Goal: Task Accomplishment & Management: Use online tool/utility

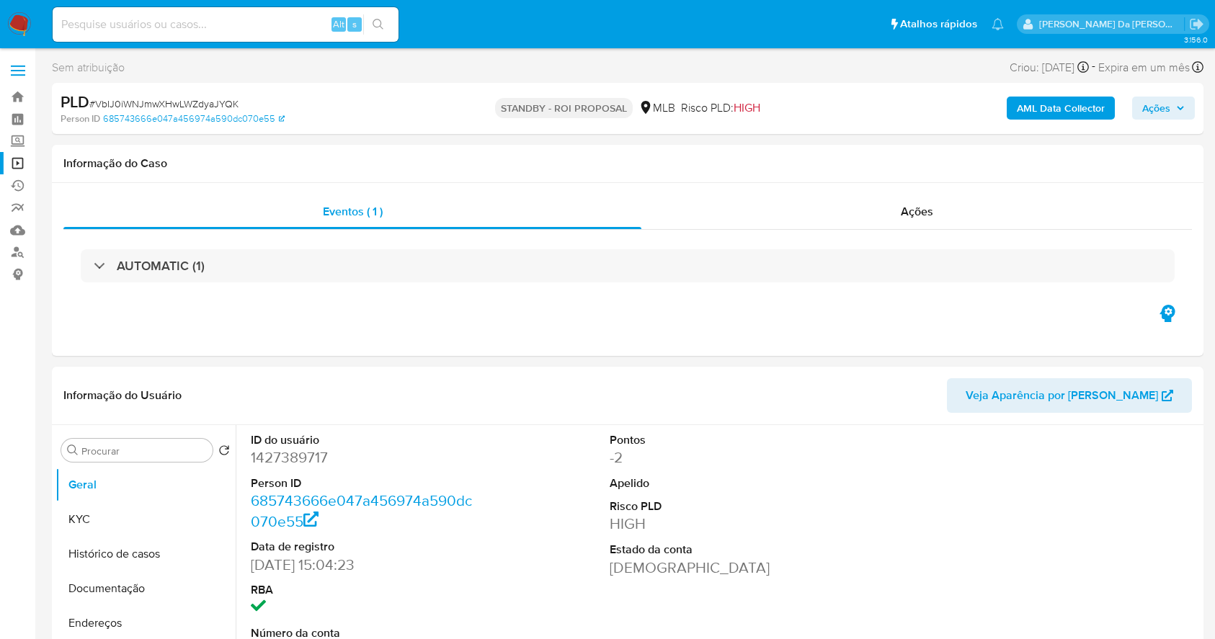
select select "10"
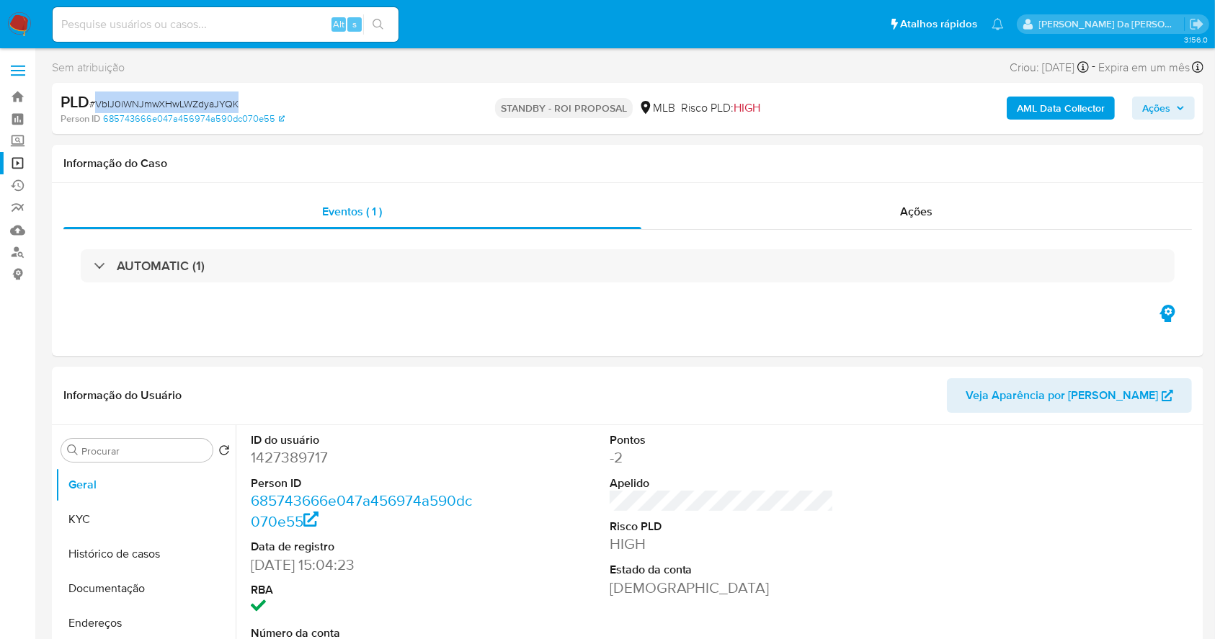
click at [15, 160] on link "Operações em massa" at bounding box center [86, 163] width 172 height 22
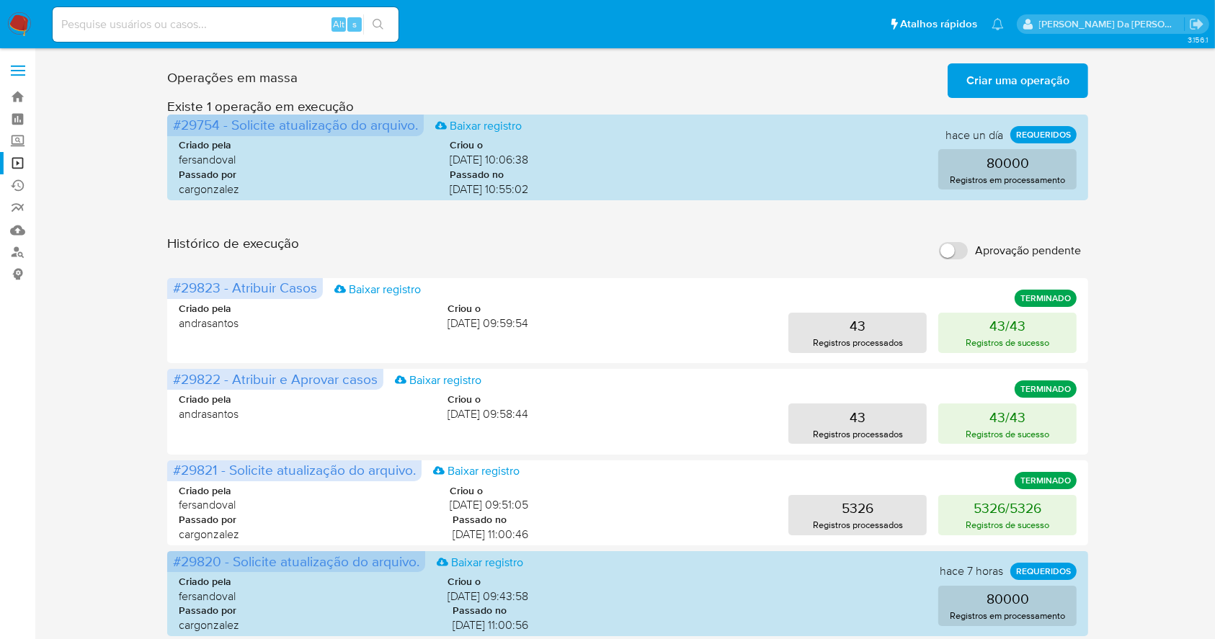
click at [986, 72] on span "Criar uma operação" at bounding box center [1017, 81] width 103 height 32
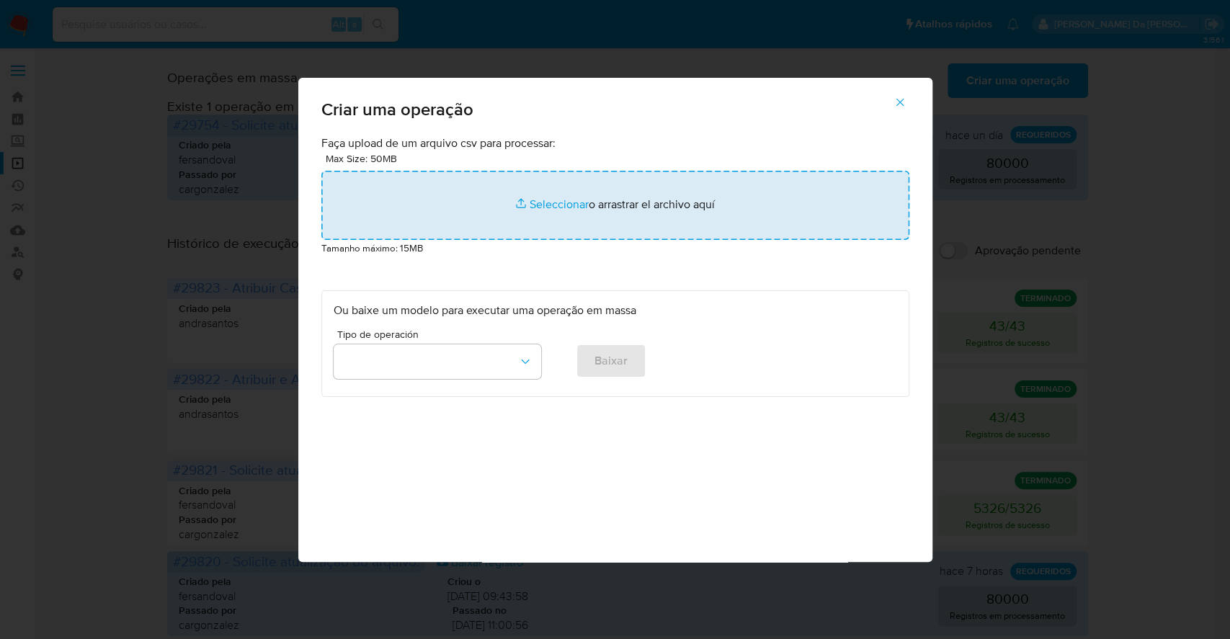
click at [574, 207] on input "file" at bounding box center [615, 205] width 588 height 69
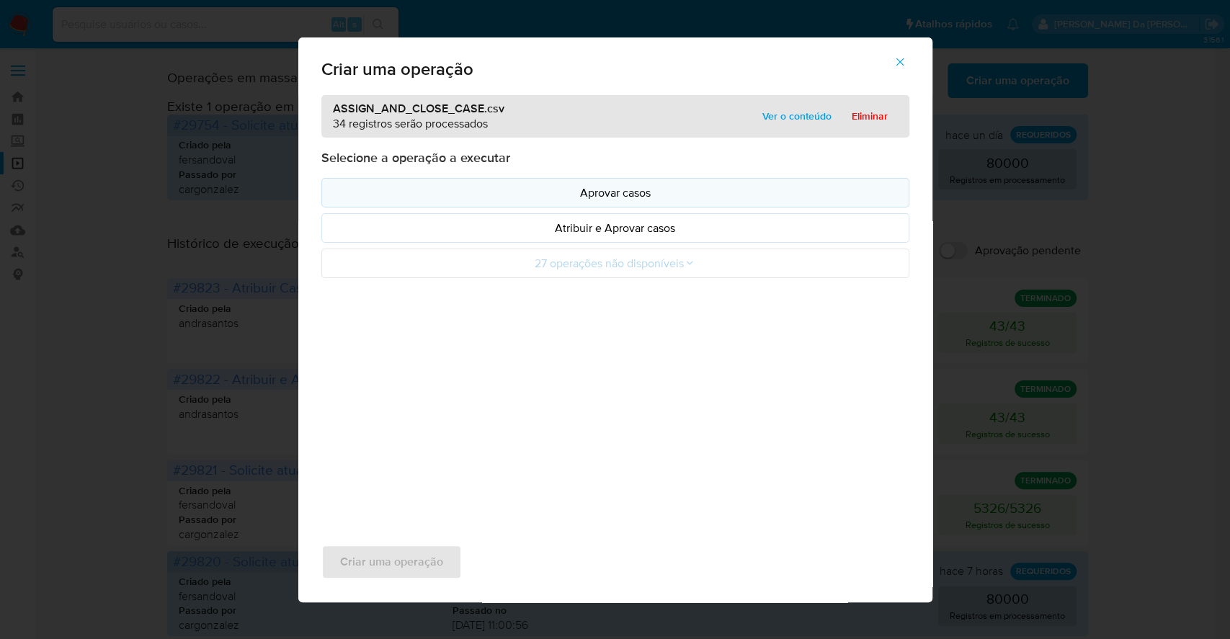
click at [597, 197] on p "Aprovar casos" at bounding box center [616, 192] width 564 height 17
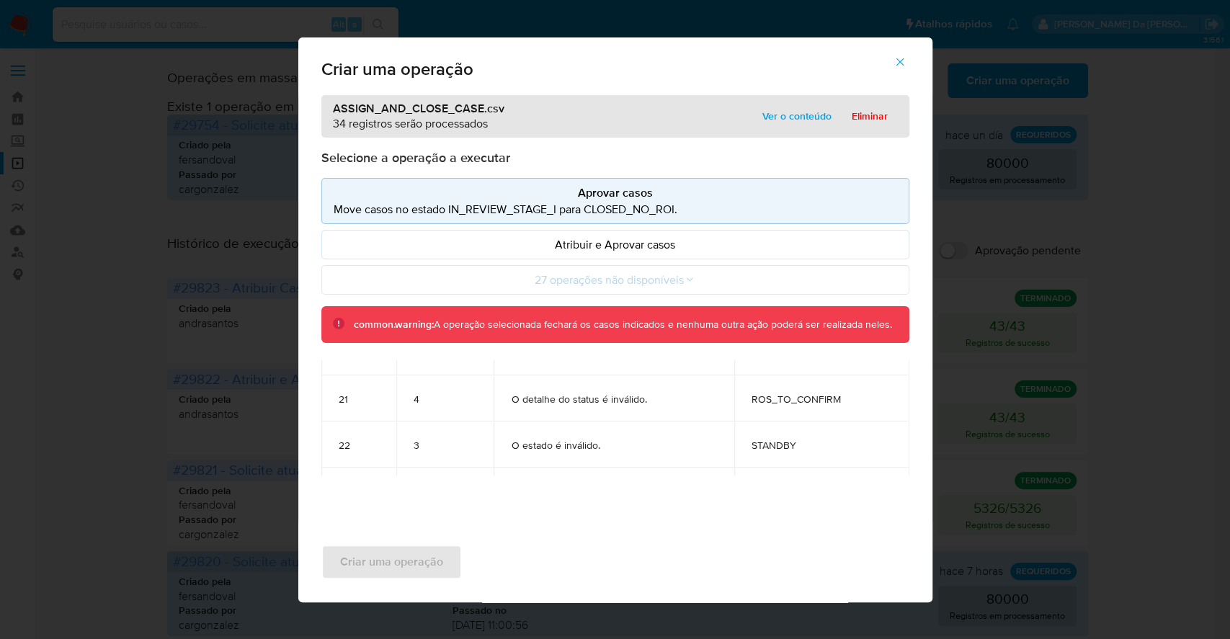
scroll to position [1712, 0]
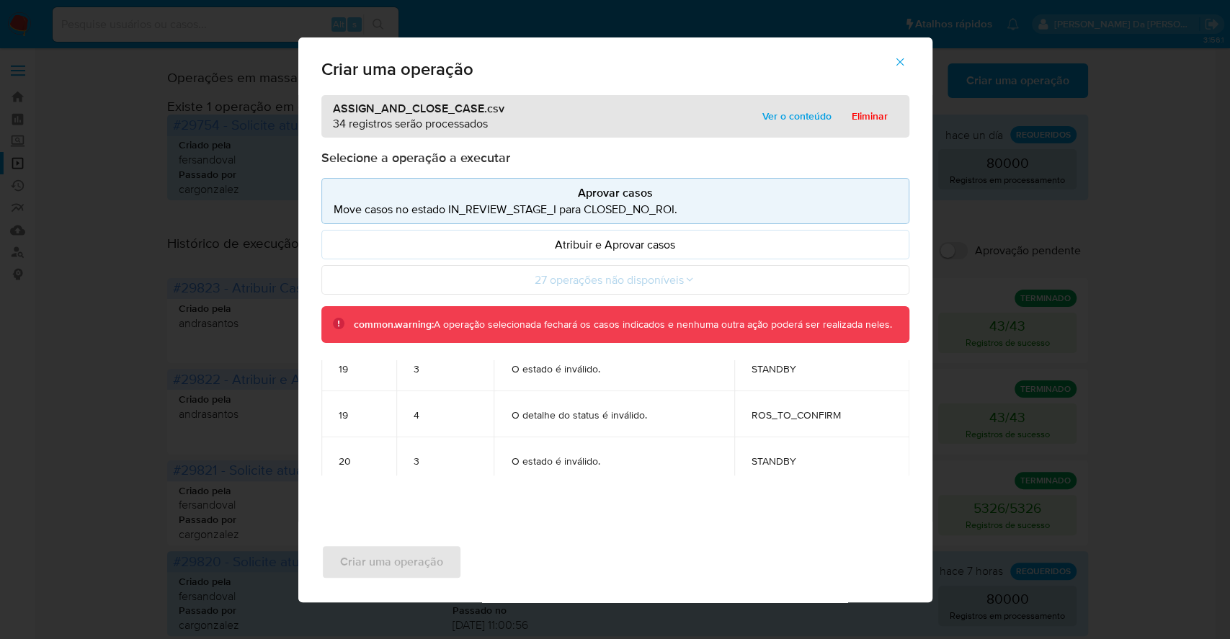
click at [908, 63] on button "button" at bounding box center [900, 62] width 50 height 35
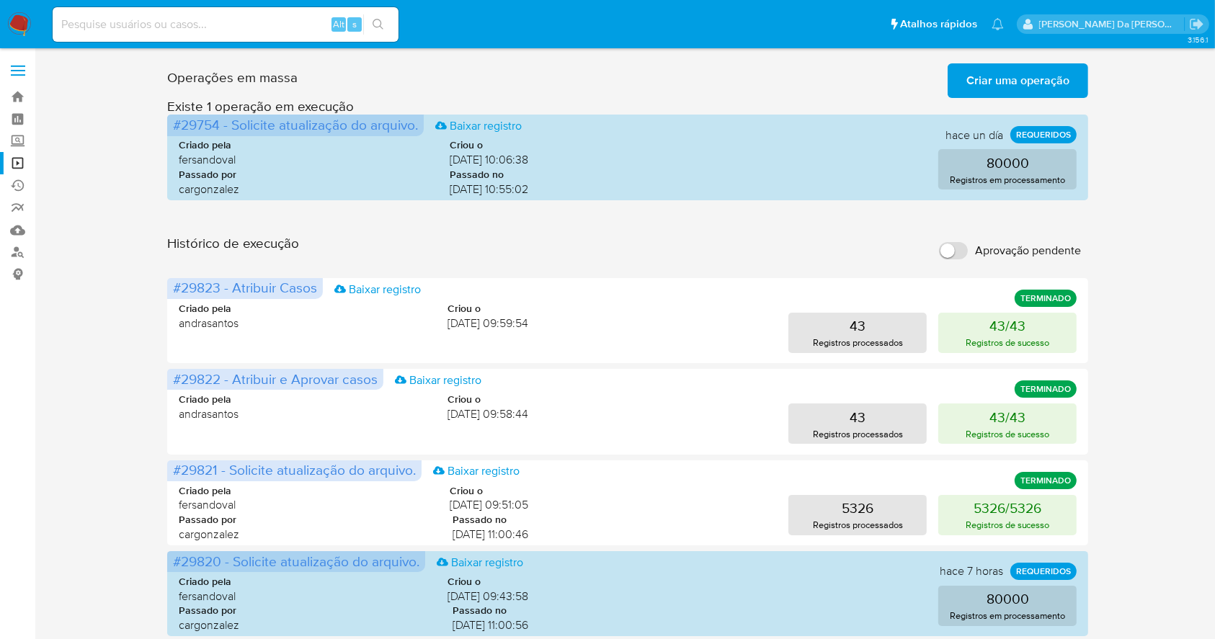
click at [972, 252] on label "Aprovação pendente" at bounding box center [1010, 251] width 156 height 32
click at [968, 252] on input "Aprovação pendente" at bounding box center [953, 250] width 29 height 17
checkbox input "true"
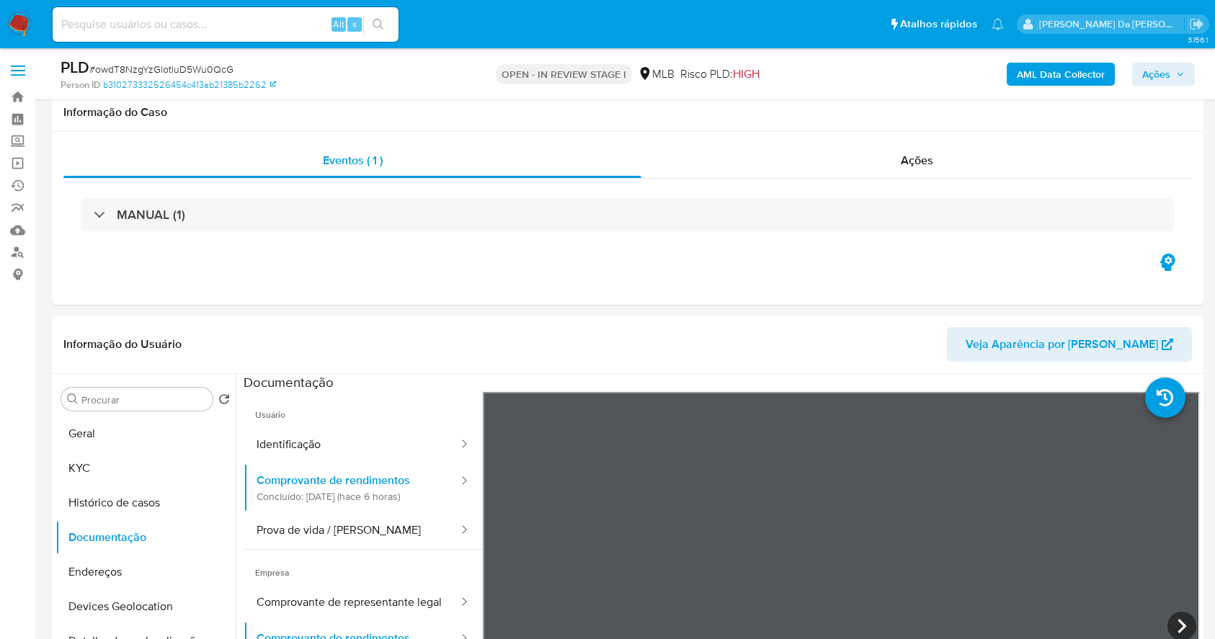
select select "10"
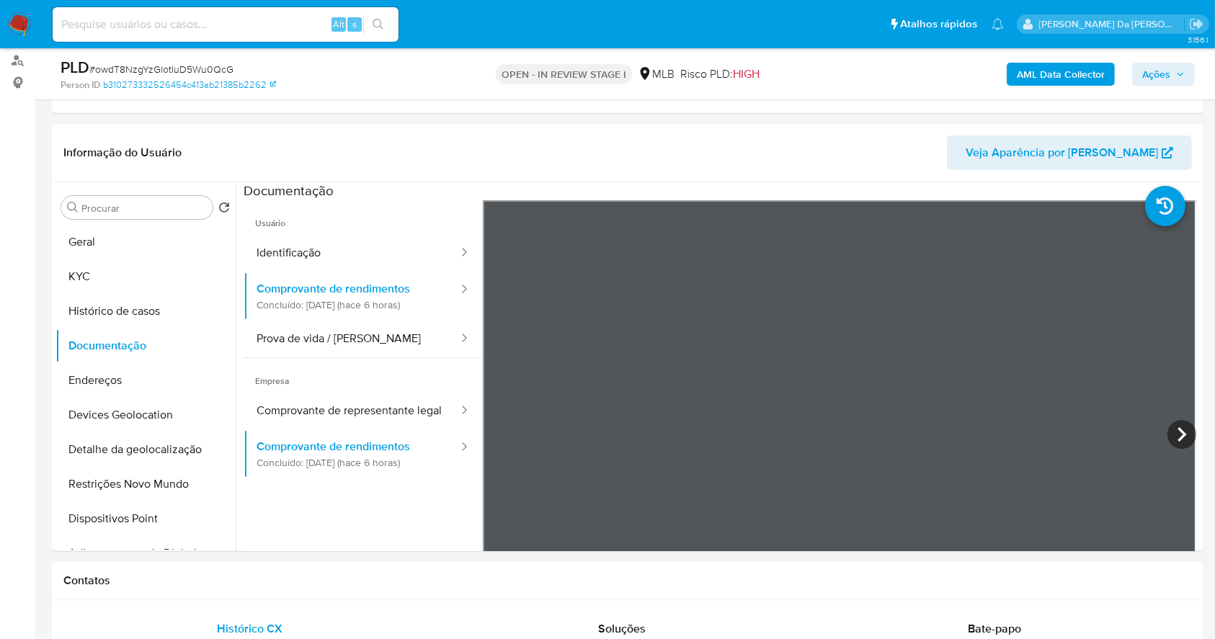
click at [24, 25] on img at bounding box center [19, 24] width 25 height 25
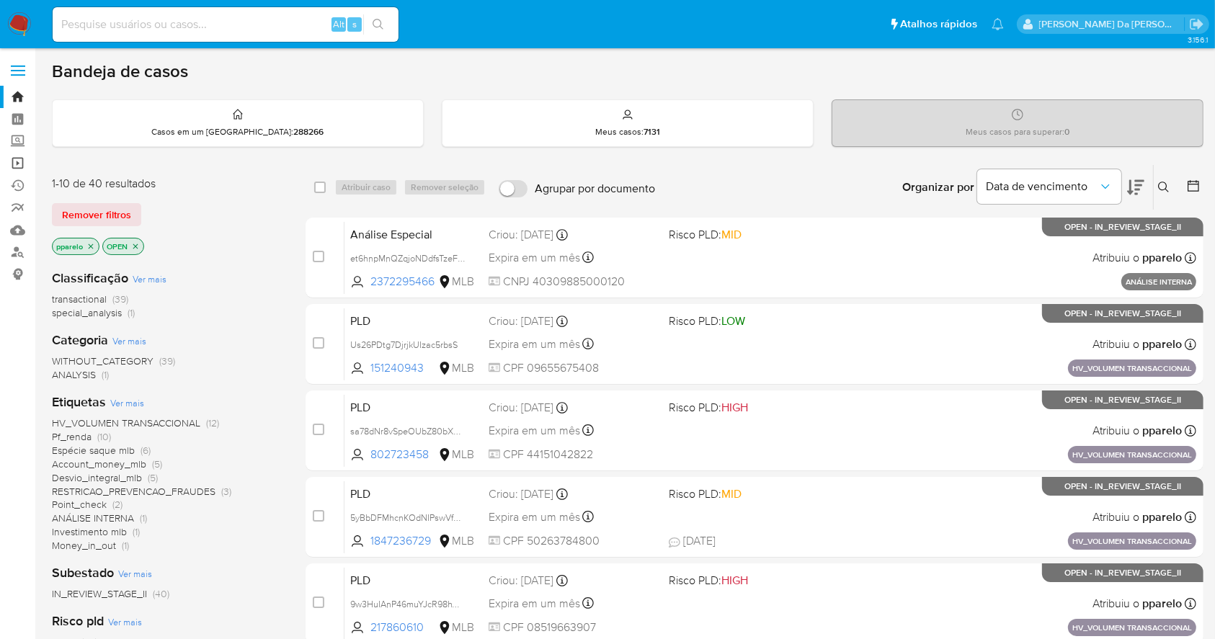
click at [20, 156] on link "Operações em massa" at bounding box center [86, 163] width 172 height 22
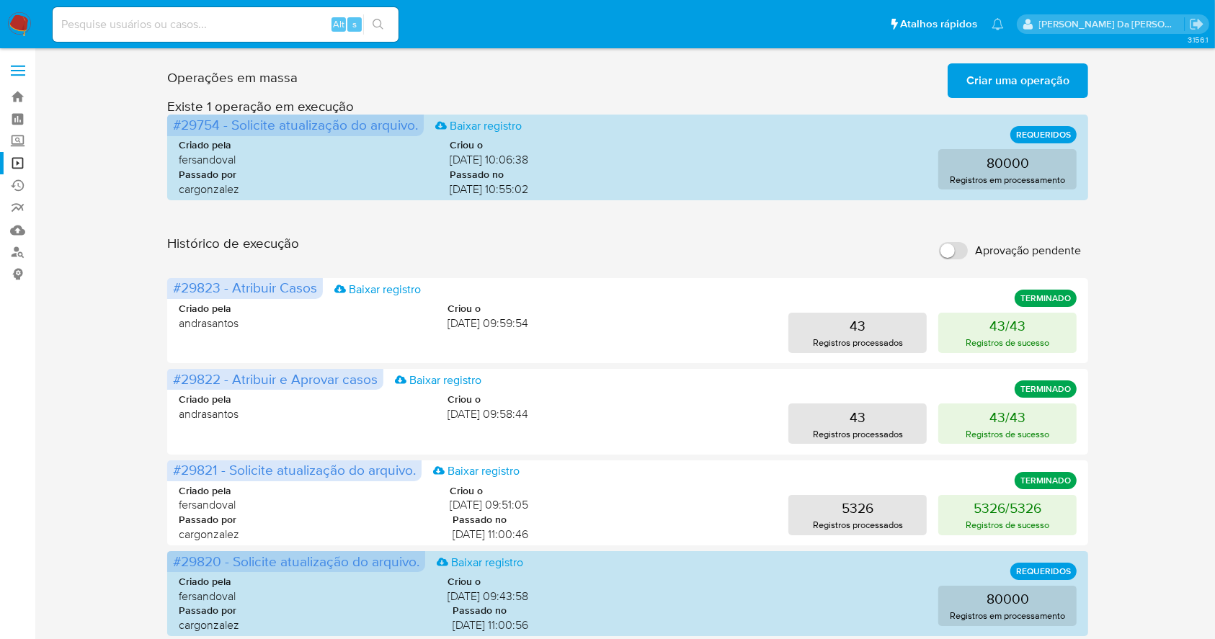
click at [1038, 84] on span "Criar uma operação" at bounding box center [1017, 81] width 103 height 32
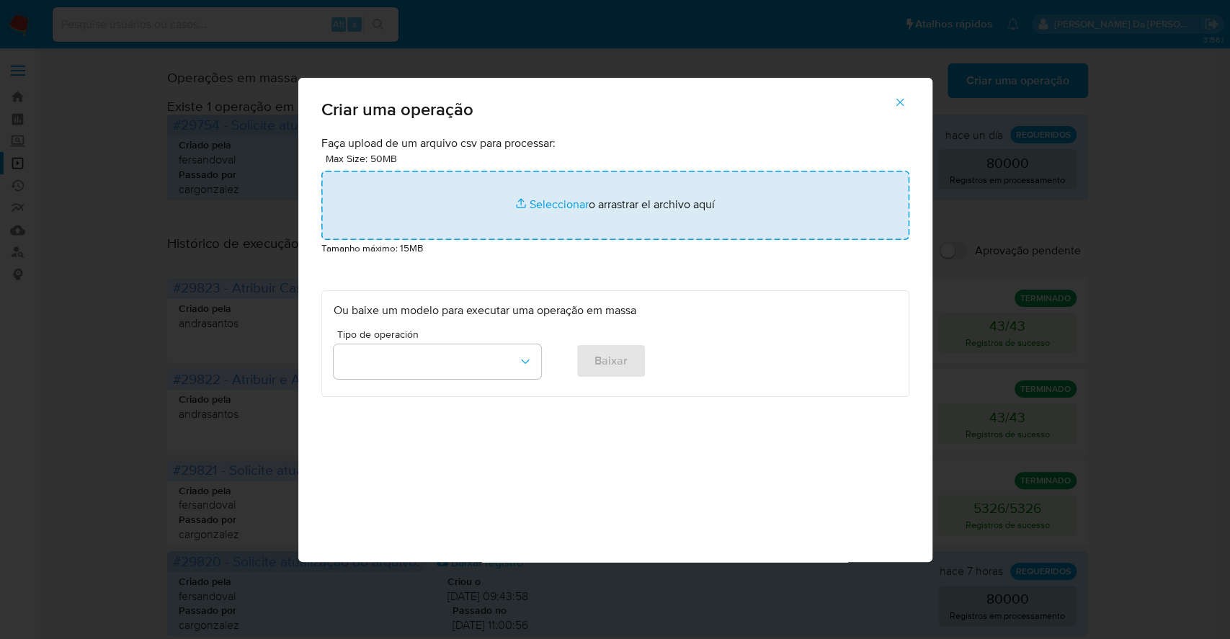
click at [543, 202] on input "file" at bounding box center [615, 205] width 588 height 69
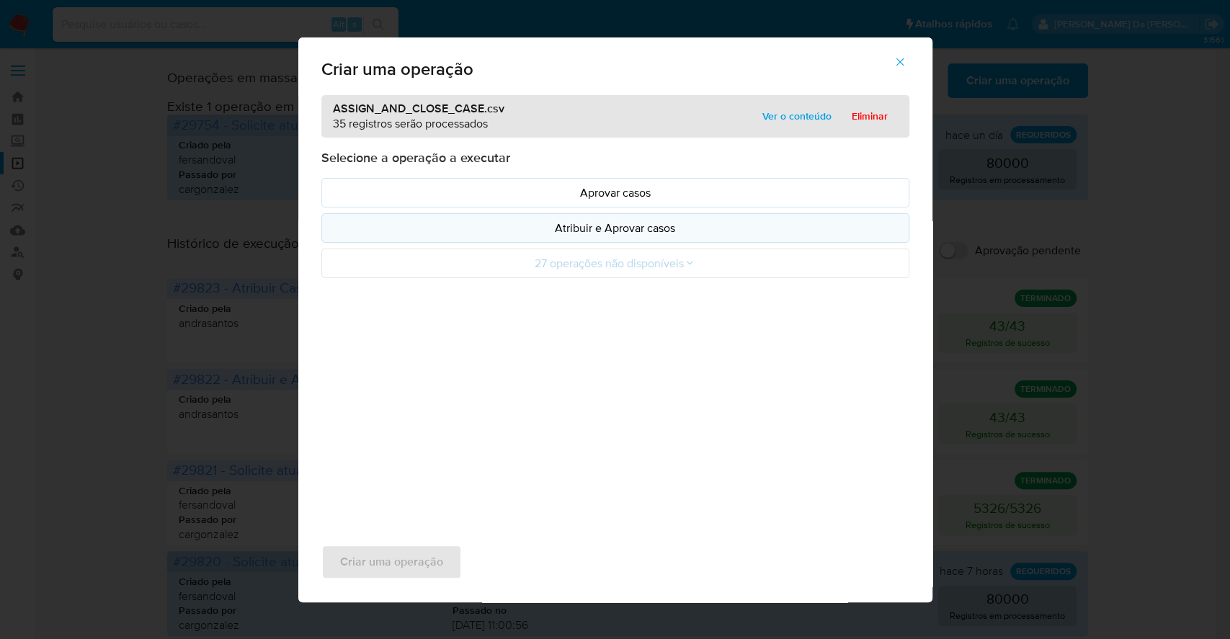
click at [612, 231] on p "Atribuir e Aprovar casos" at bounding box center [616, 228] width 564 height 17
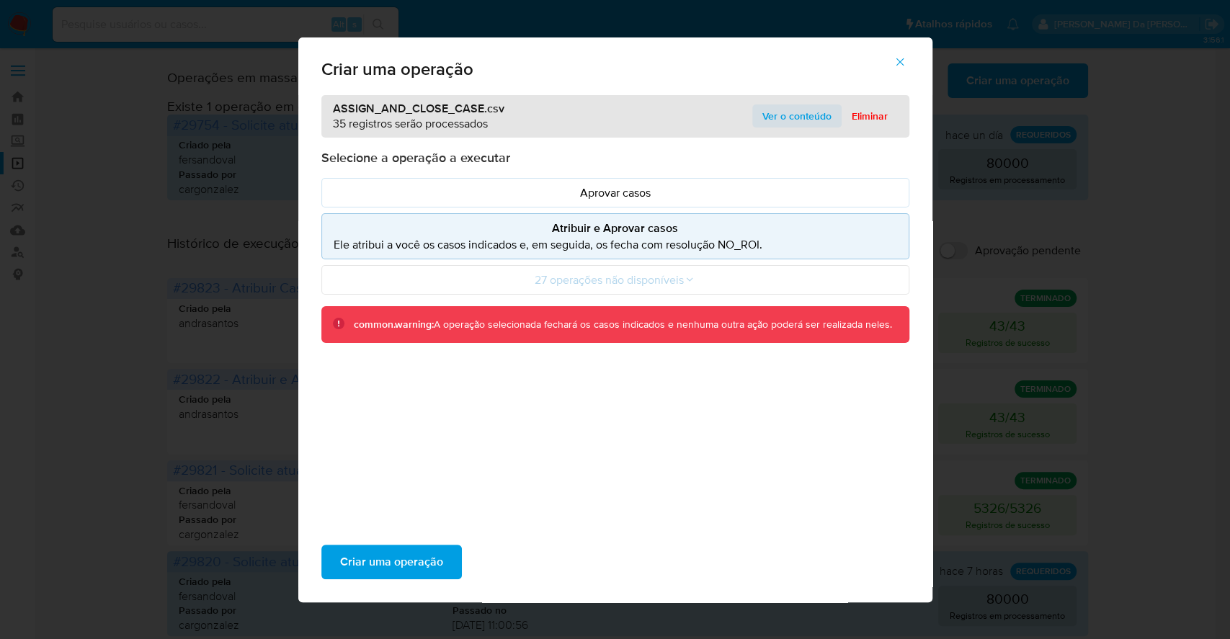
click at [786, 115] on span "Ver o conteúdo" at bounding box center [796, 116] width 69 height 20
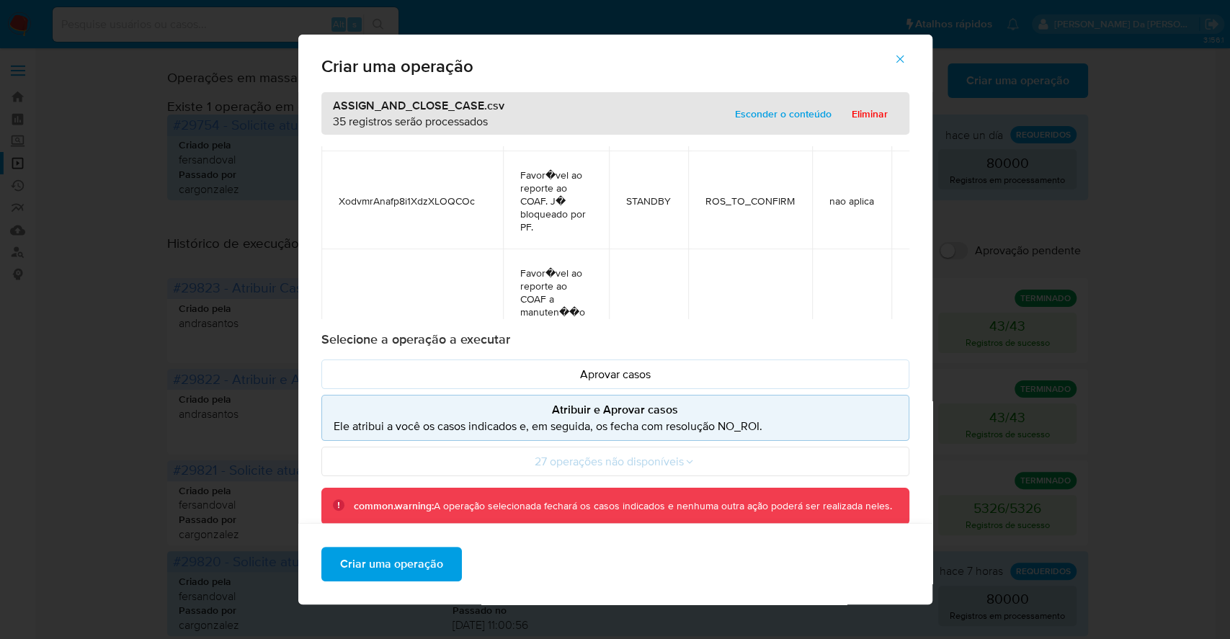
scroll to position [6486, 0]
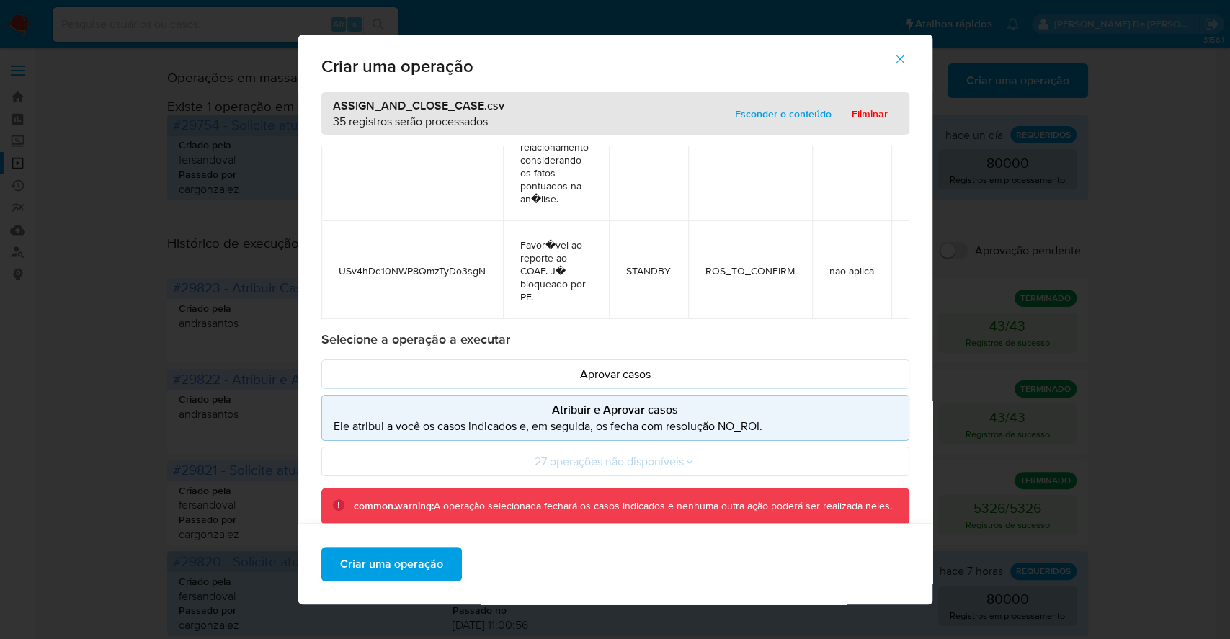
click at [396, 571] on span "Criar uma operação" at bounding box center [391, 564] width 103 height 32
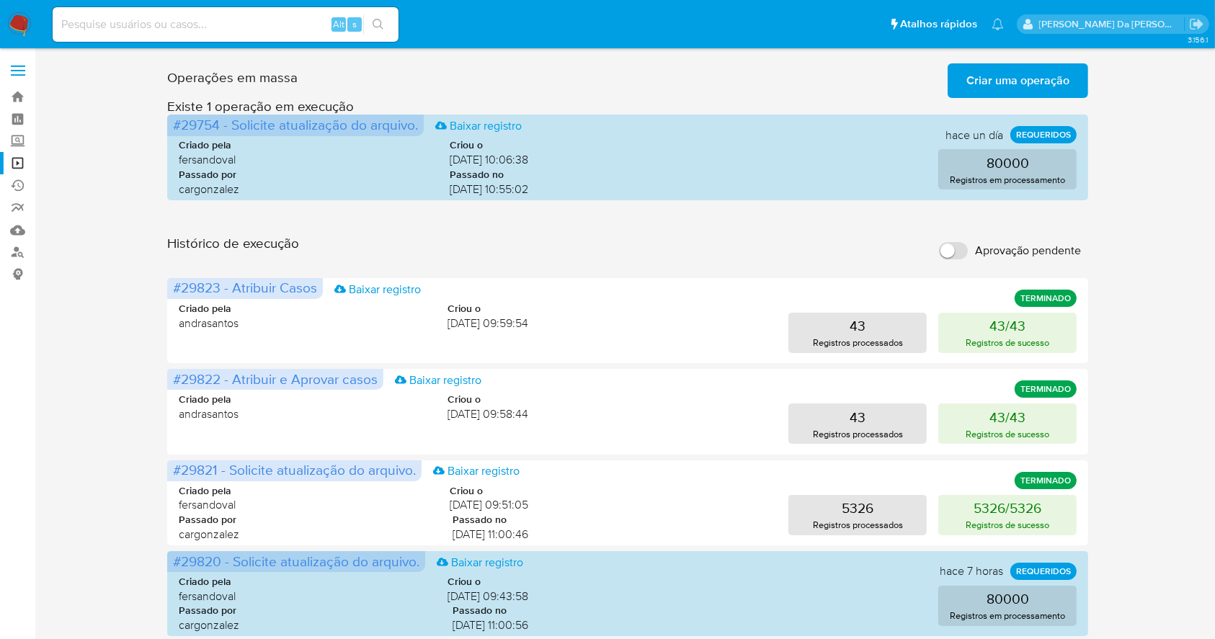
click at [1011, 73] on span "Criar uma operação" at bounding box center [1017, 81] width 103 height 32
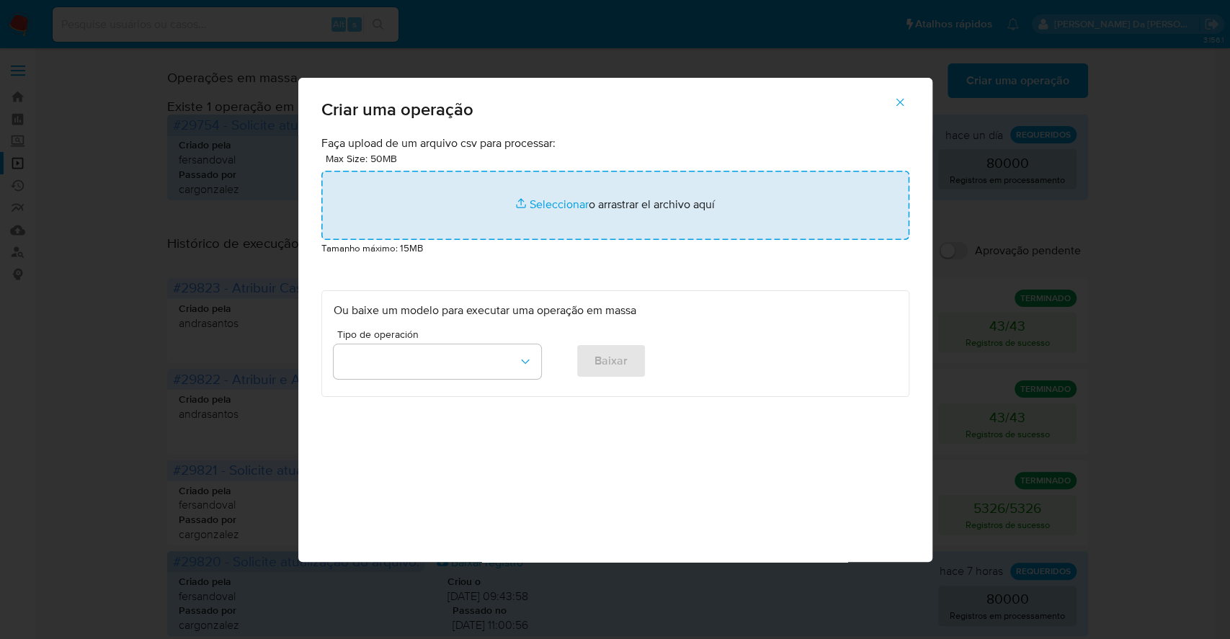
click at [549, 198] on input "file" at bounding box center [615, 205] width 588 height 69
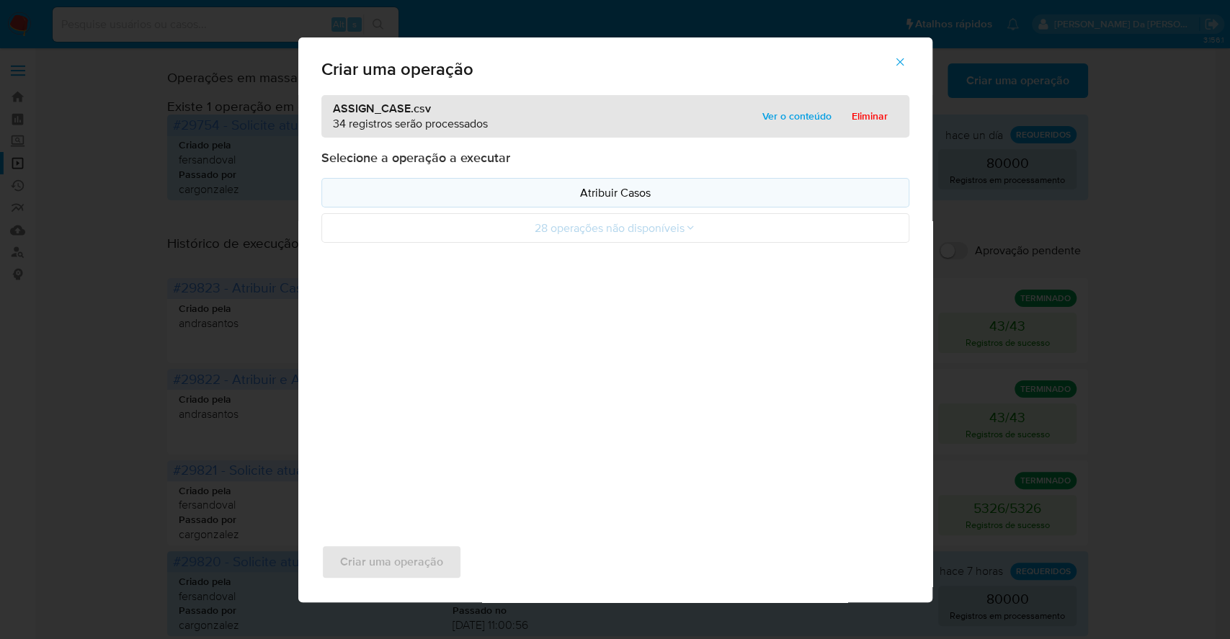
click at [617, 189] on p "Atribuir Casos" at bounding box center [616, 192] width 564 height 17
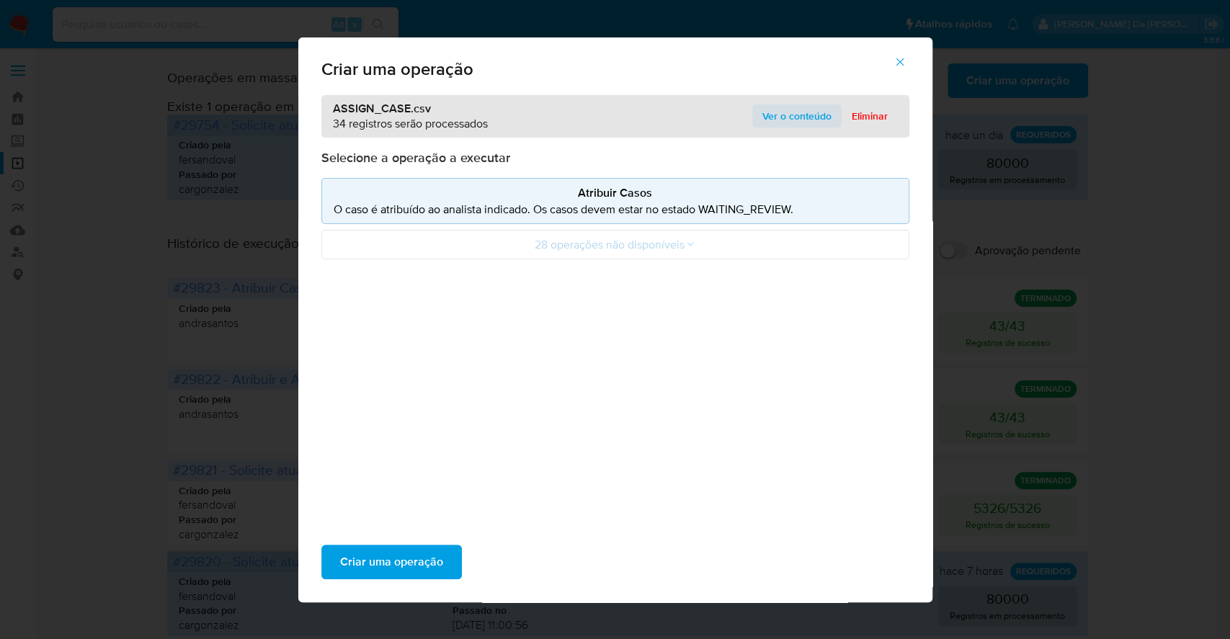
click at [781, 122] on span "Ver o conteúdo" at bounding box center [796, 116] width 69 height 20
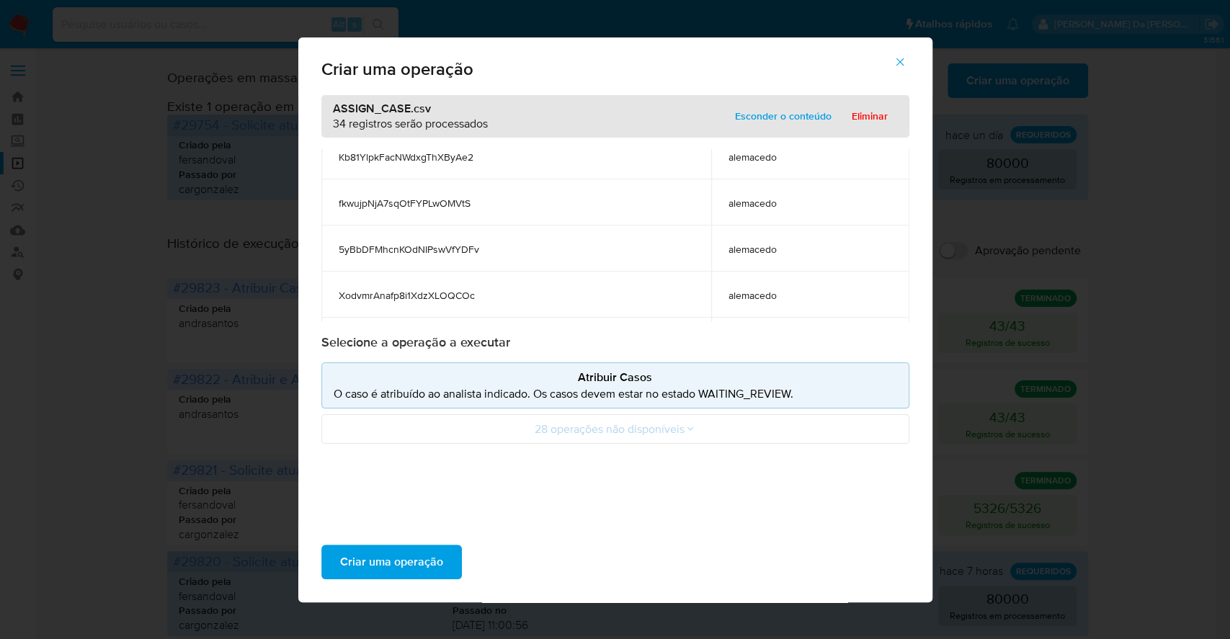
scroll to position [1431, 0]
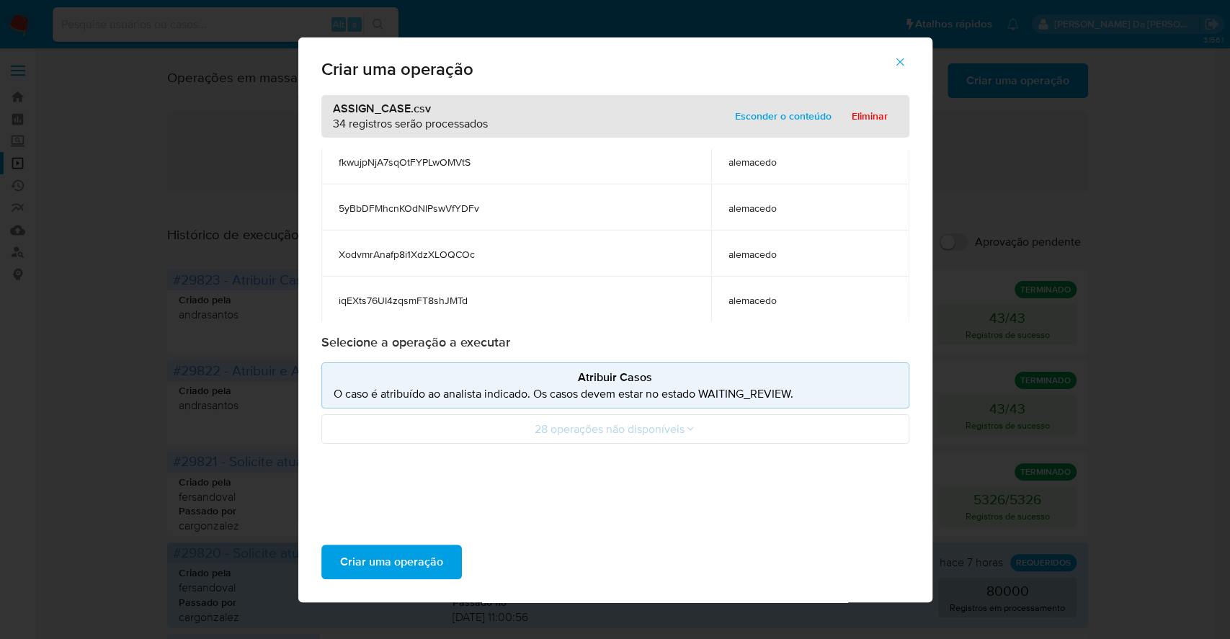
click at [899, 55] on icon "button" at bounding box center [900, 61] width 13 height 13
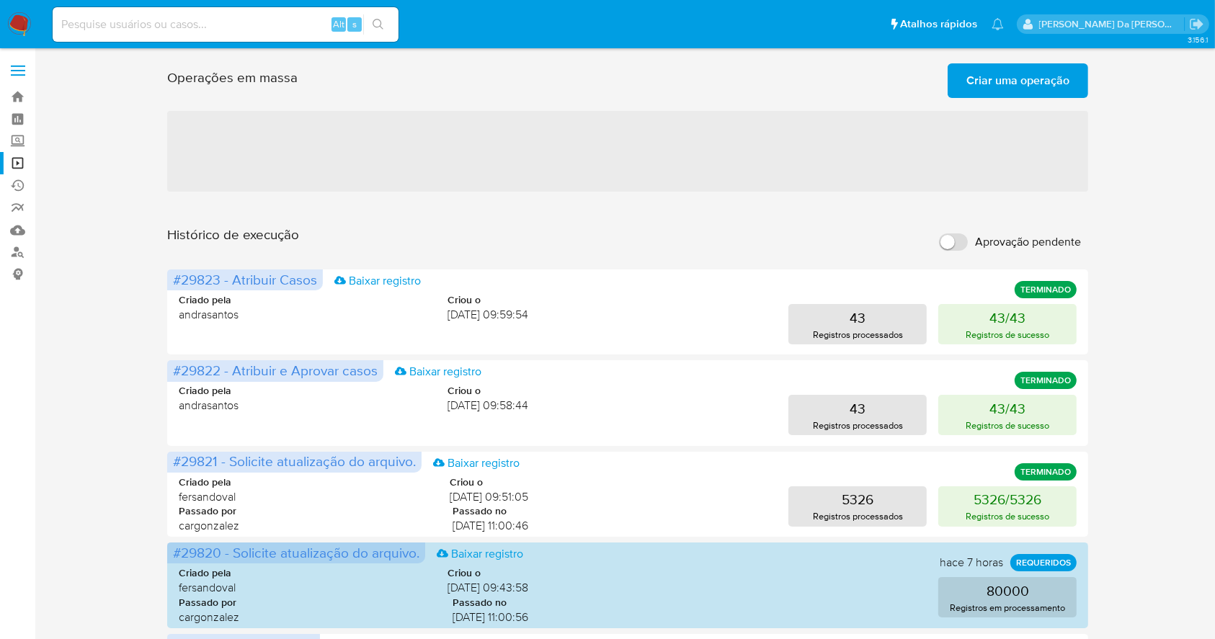
click at [1005, 80] on span "Criar uma operação" at bounding box center [1017, 81] width 103 height 32
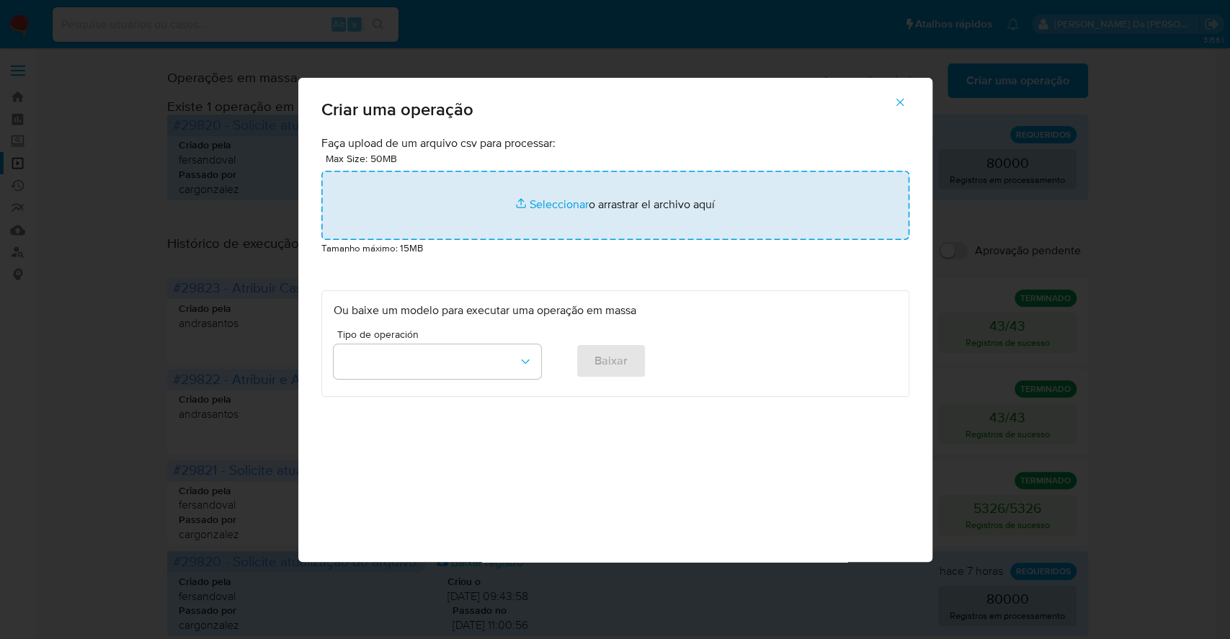
click at [538, 193] on input "file" at bounding box center [615, 205] width 588 height 69
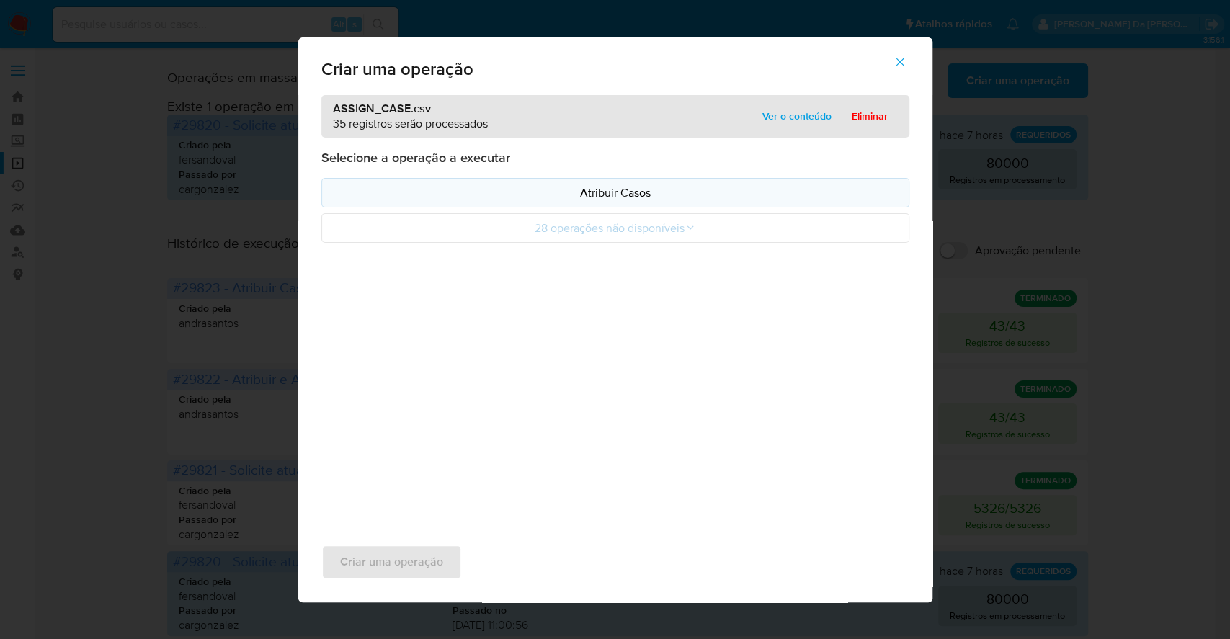
click at [632, 199] on p "Atribuir Casos" at bounding box center [616, 192] width 564 height 17
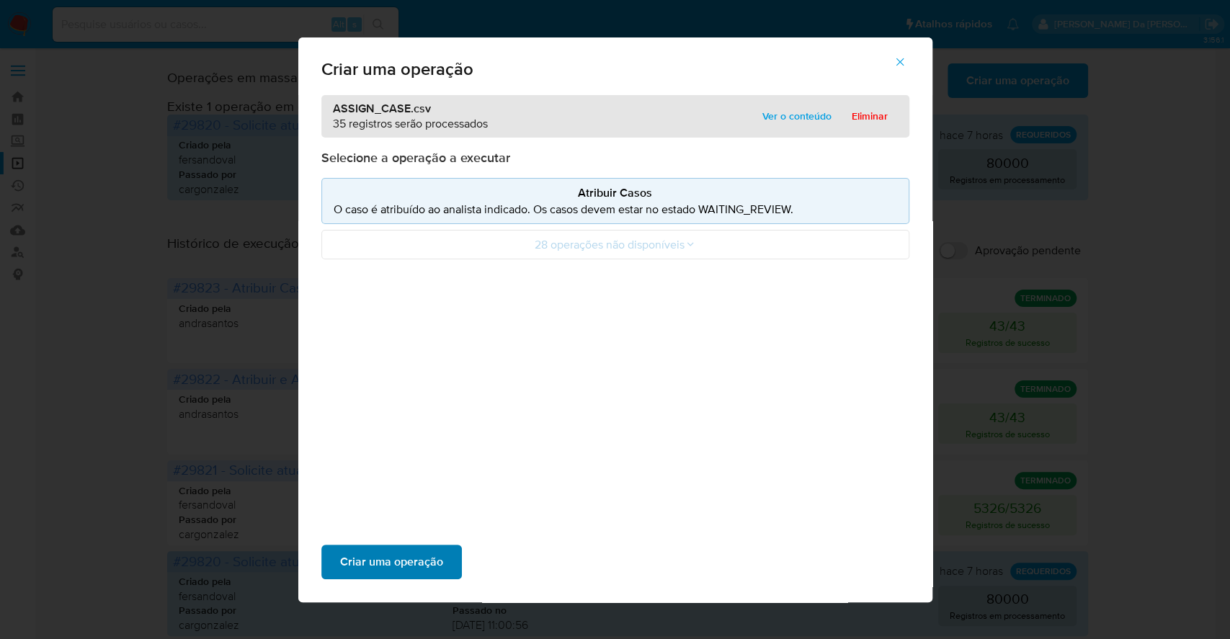
click at [411, 563] on span "Criar uma operação" at bounding box center [391, 562] width 103 height 32
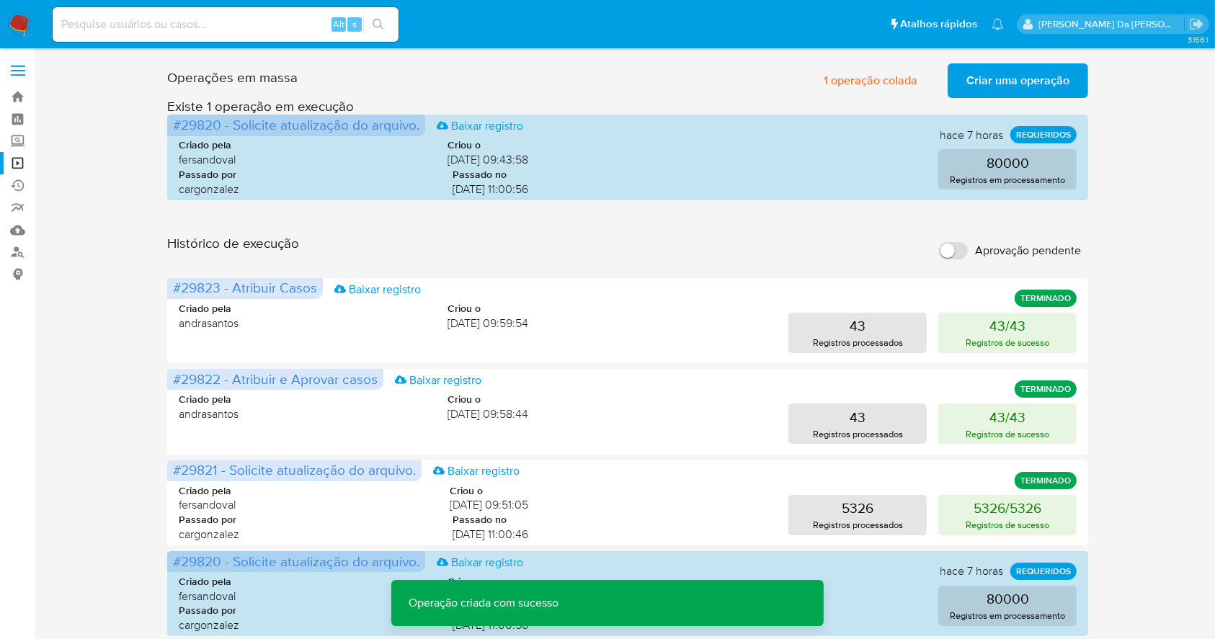
click at [961, 252] on input "Aprovação pendente" at bounding box center [953, 250] width 29 height 17
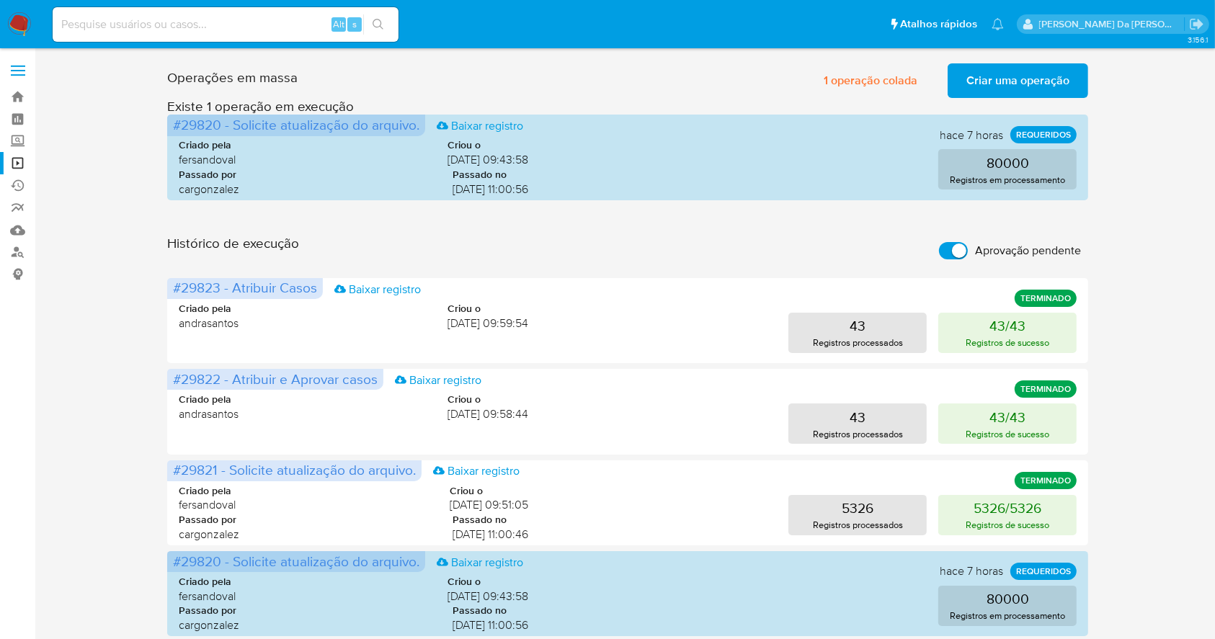
checkbox input "true"
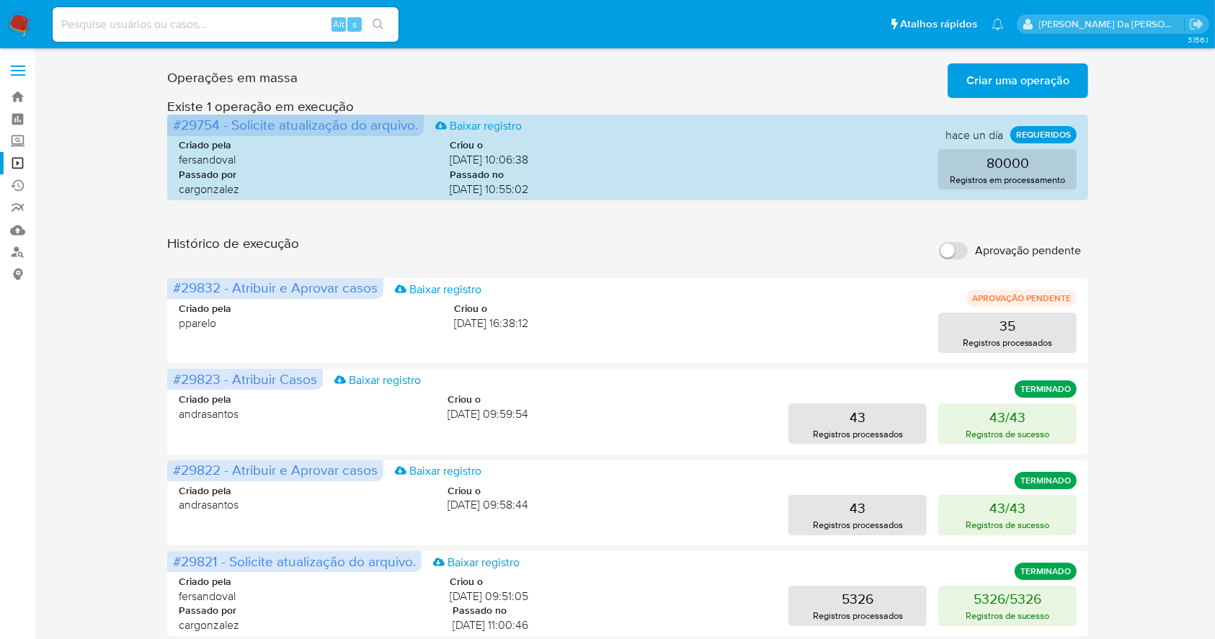
click at [966, 255] on label "Aprovação pendente" at bounding box center [1010, 251] width 156 height 32
click at [966, 255] on input "Aprovação pendente" at bounding box center [953, 250] width 29 height 17
checkbox input "true"
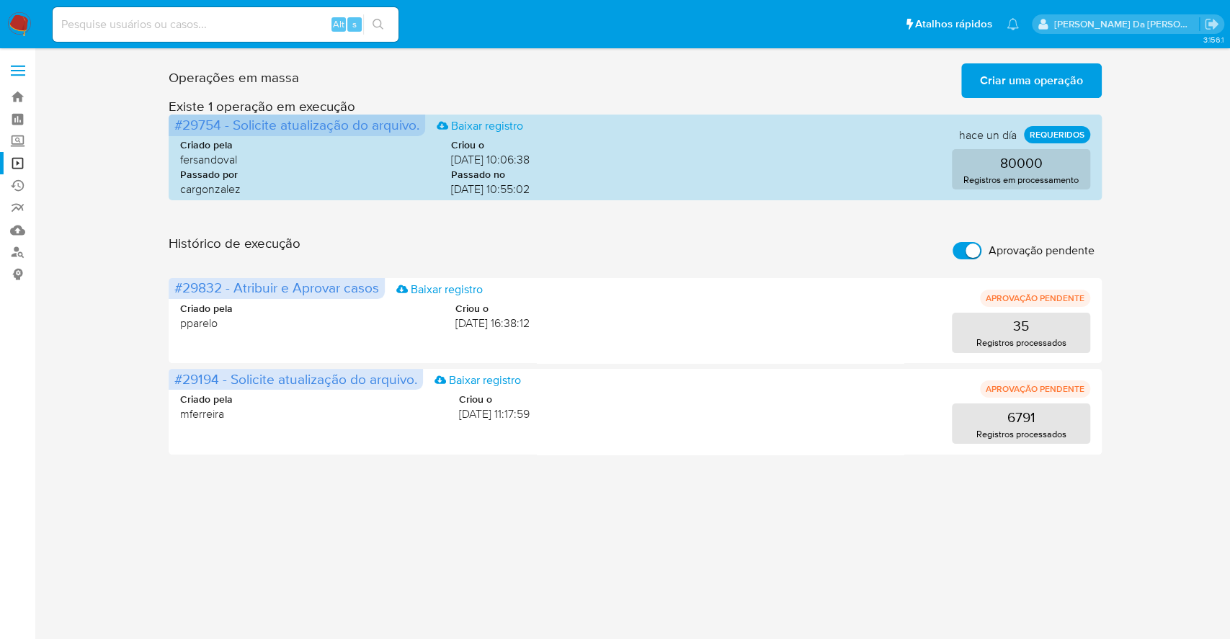
click at [1044, 86] on span "Criar uma operação" at bounding box center [1031, 81] width 103 height 32
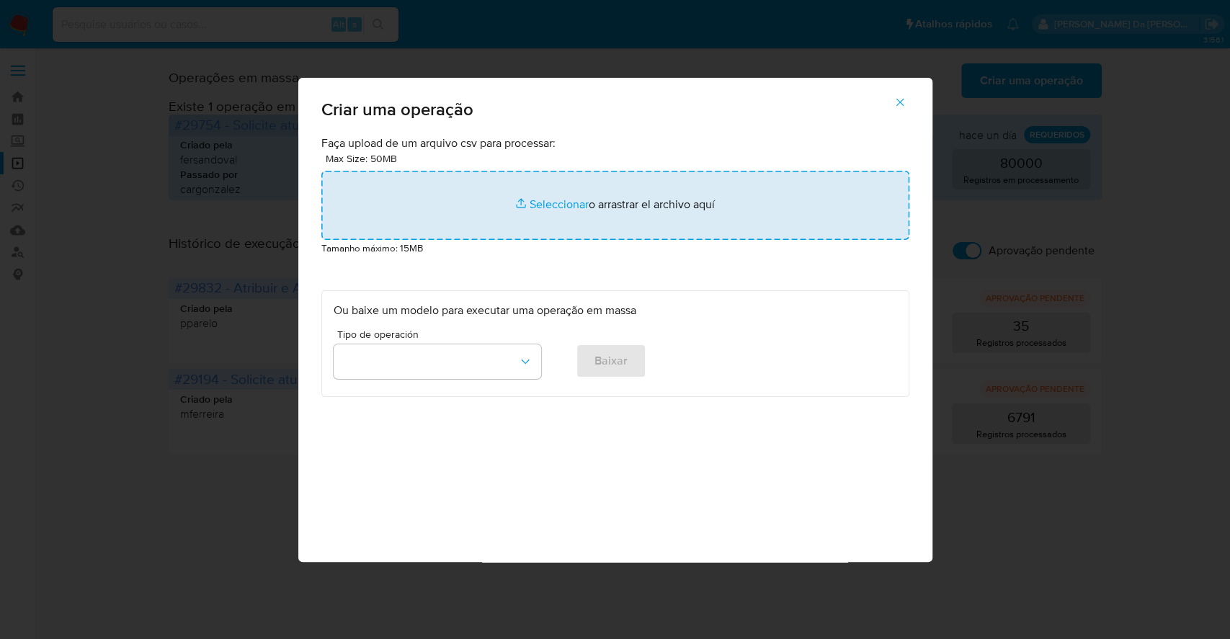
click at [555, 199] on input "file" at bounding box center [615, 205] width 588 height 69
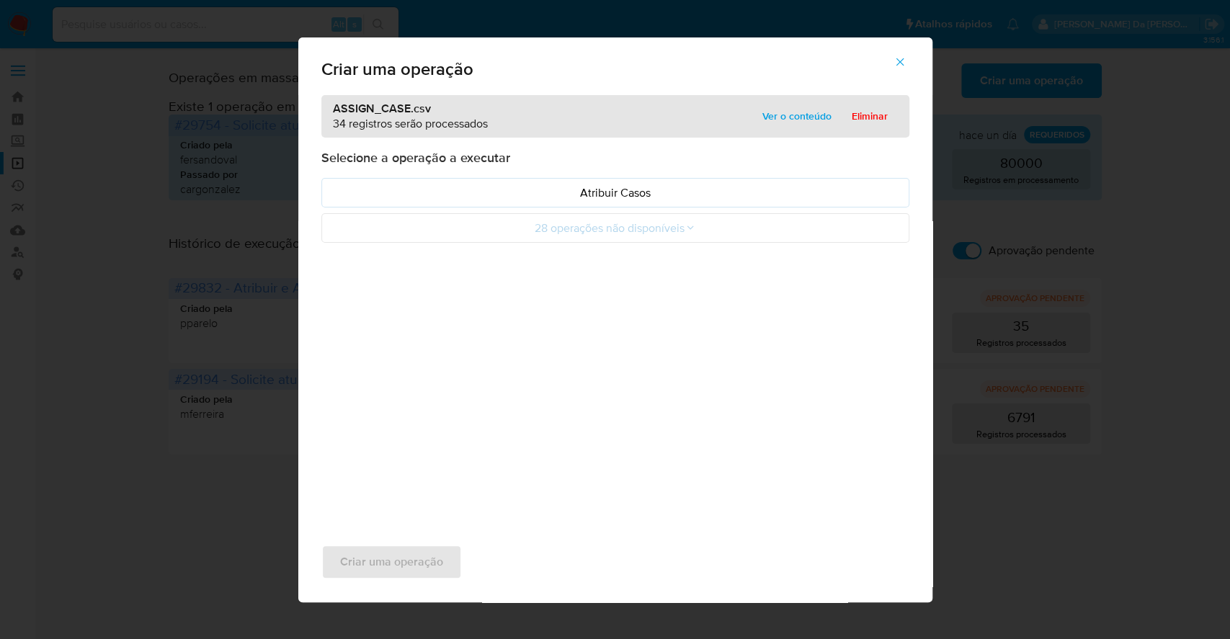
click at [899, 61] on icon "button" at bounding box center [900, 62] width 8 height 8
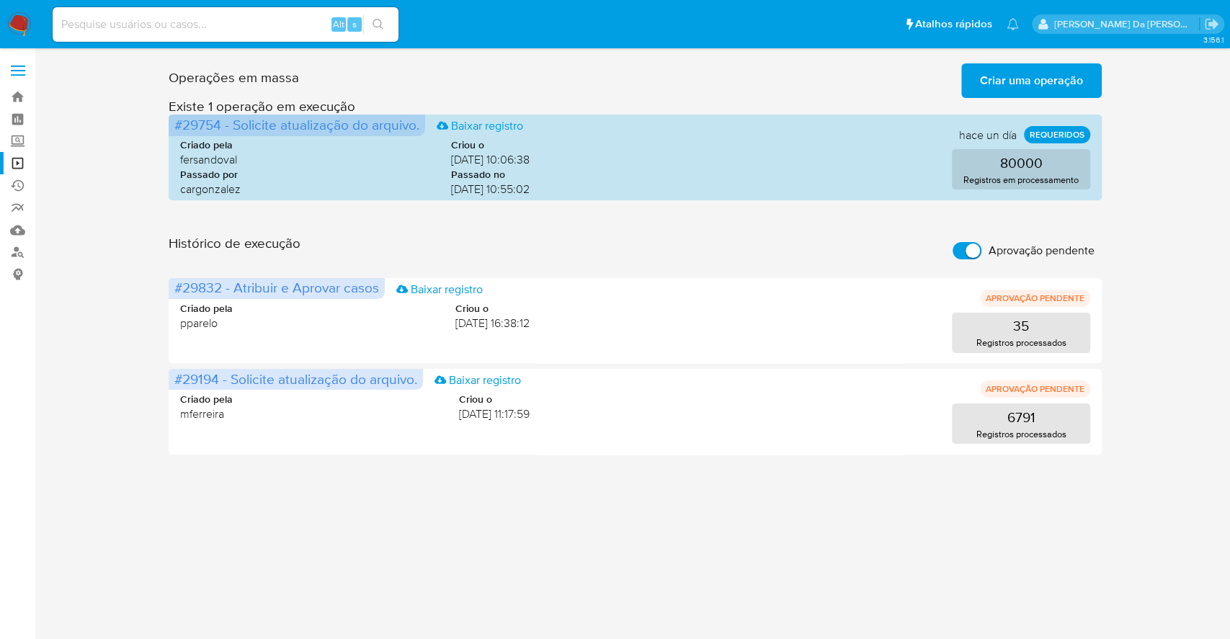
click at [1029, 76] on span "Criar uma operação" at bounding box center [1031, 81] width 103 height 32
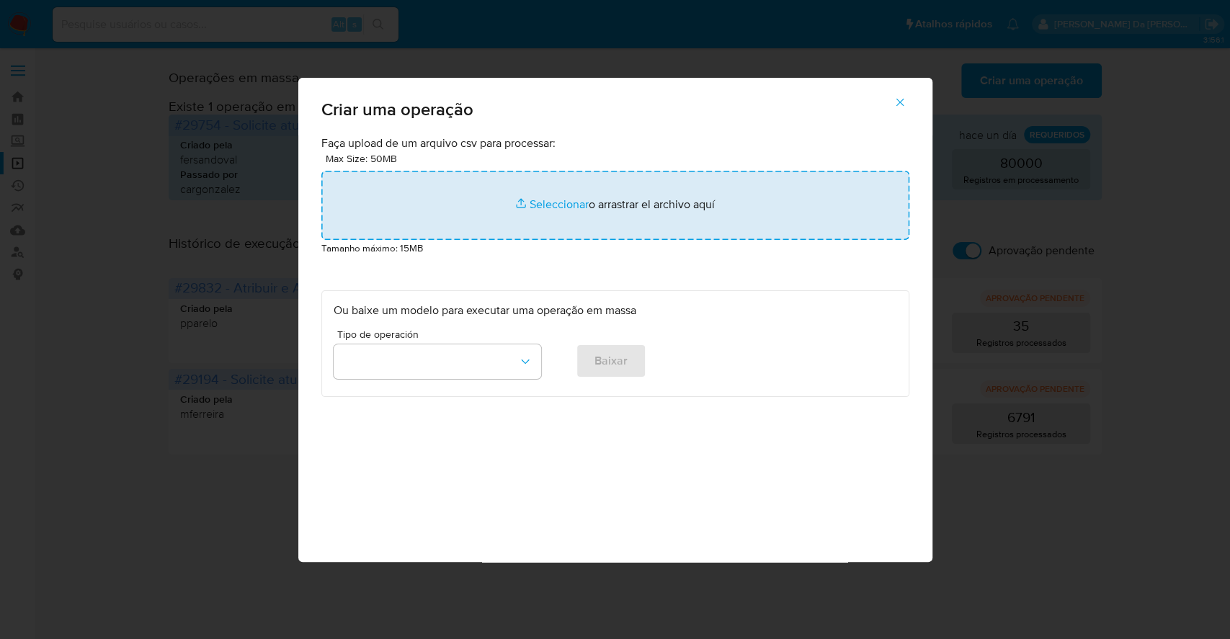
click at [557, 203] on input "file" at bounding box center [615, 205] width 588 height 69
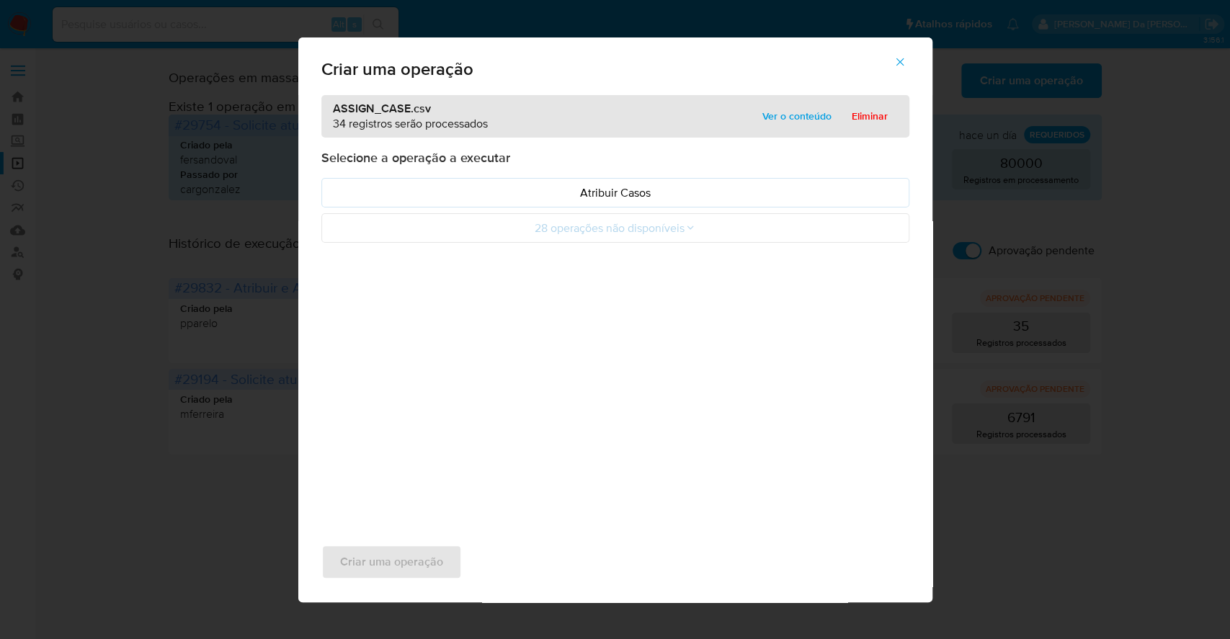
click at [904, 70] on span "button" at bounding box center [900, 62] width 13 height 32
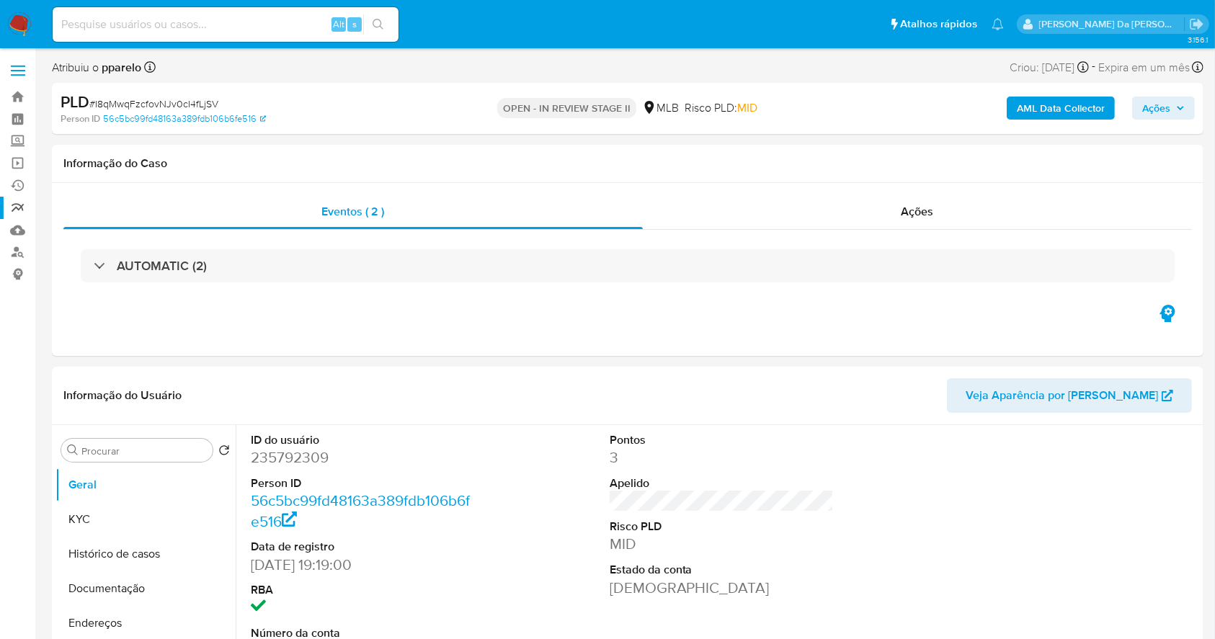
select select "10"
click at [14, 165] on link "Operações em massa" at bounding box center [86, 163] width 172 height 22
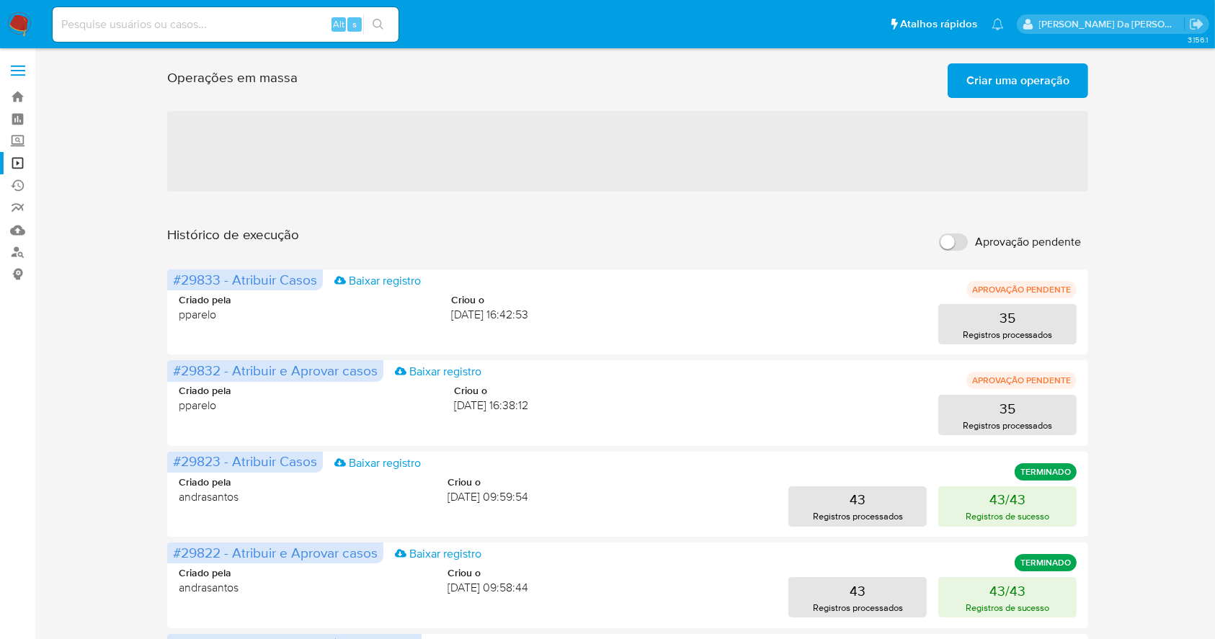
click at [964, 244] on input "Aprovação pendente" at bounding box center [953, 242] width 29 height 17
checkbox input "true"
